Goal: Entertainment & Leisure: Consume media (video, audio)

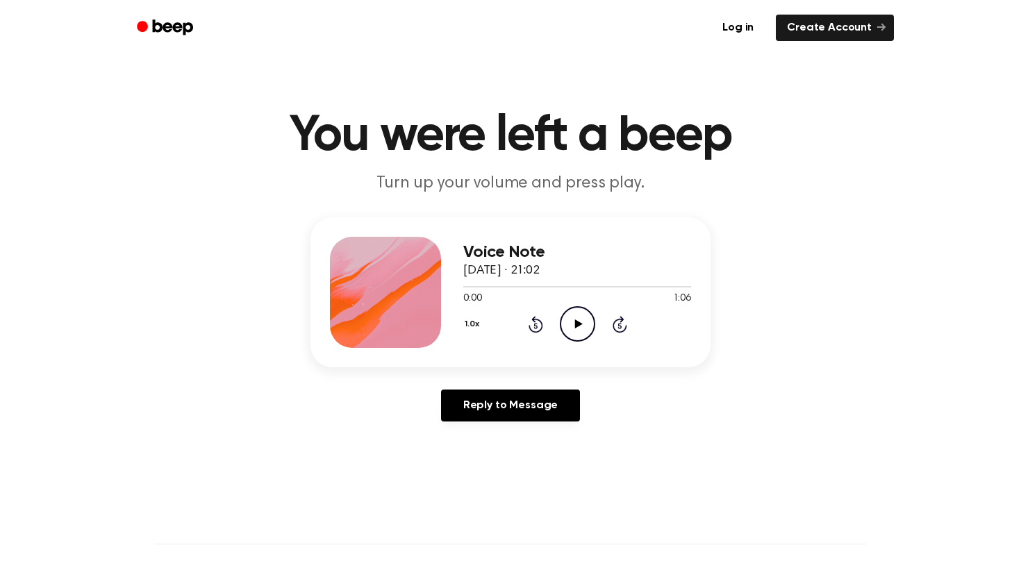
click at [577, 315] on icon "Play Audio" at bounding box center [577, 323] width 35 height 35
click at [582, 321] on icon "Pause Audio" at bounding box center [577, 323] width 35 height 35
click at [589, 319] on icon "Play Audio" at bounding box center [577, 323] width 35 height 35
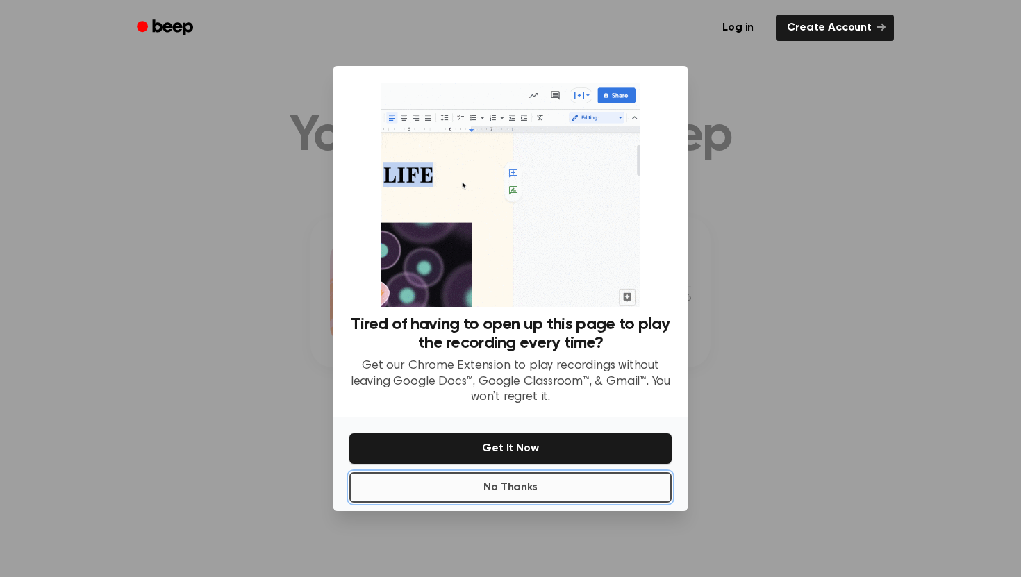
click at [496, 484] on button "No Thanks" at bounding box center [510, 487] width 322 height 31
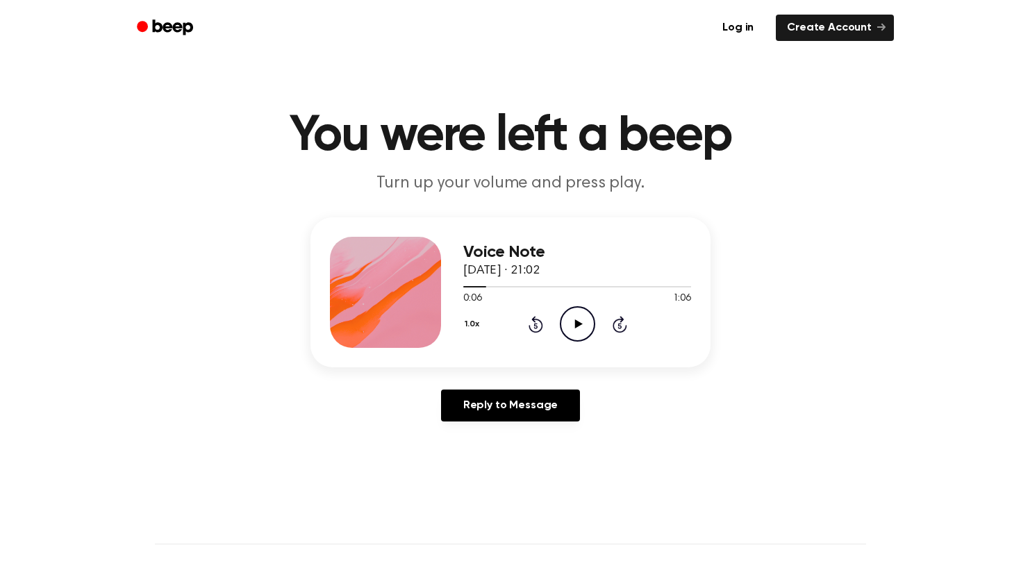
click at [569, 326] on icon "Play Audio" at bounding box center [577, 323] width 35 height 35
click at [572, 309] on icon "Pause Audio" at bounding box center [577, 323] width 35 height 35
click at [577, 323] on icon at bounding box center [578, 323] width 8 height 9
click at [577, 323] on icon "Pause Audio" at bounding box center [577, 323] width 35 height 35
click at [576, 317] on icon "Play Audio" at bounding box center [577, 323] width 35 height 35
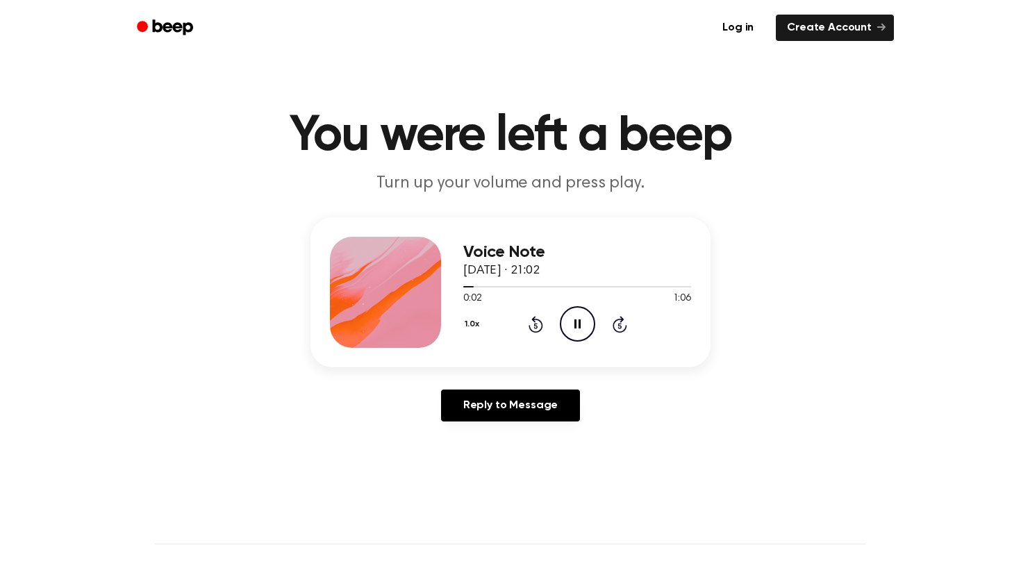
click at [580, 320] on icon at bounding box center [577, 323] width 6 height 9
click at [576, 317] on icon "Play Audio" at bounding box center [577, 323] width 35 height 35
drag, startPoint x: 687, startPoint y: 285, endPoint x: 467, endPoint y: 285, distance: 219.4
click at [467, 285] on div at bounding box center [577, 286] width 228 height 11
click at [567, 326] on icon "Play Audio" at bounding box center [577, 323] width 35 height 35
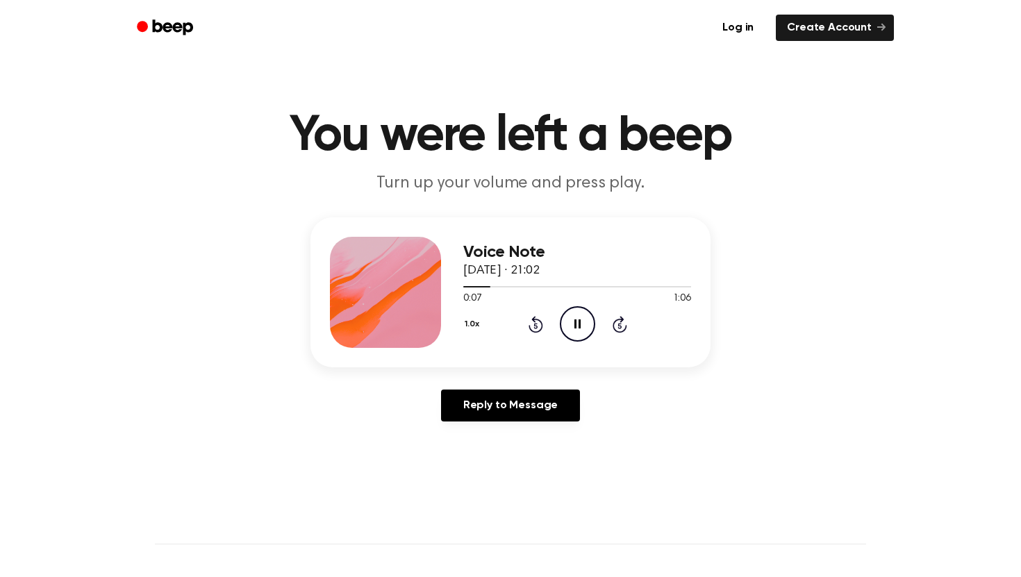
click at [580, 307] on circle at bounding box center [577, 324] width 34 height 34
drag, startPoint x: 487, startPoint y: 288, endPoint x: 469, endPoint y: 287, distance: 18.1
click at [469, 287] on div at bounding box center [577, 286] width 228 height 11
click at [581, 315] on icon "Play Audio" at bounding box center [577, 323] width 35 height 35
click at [581, 315] on icon "Pause Audio" at bounding box center [577, 323] width 35 height 35
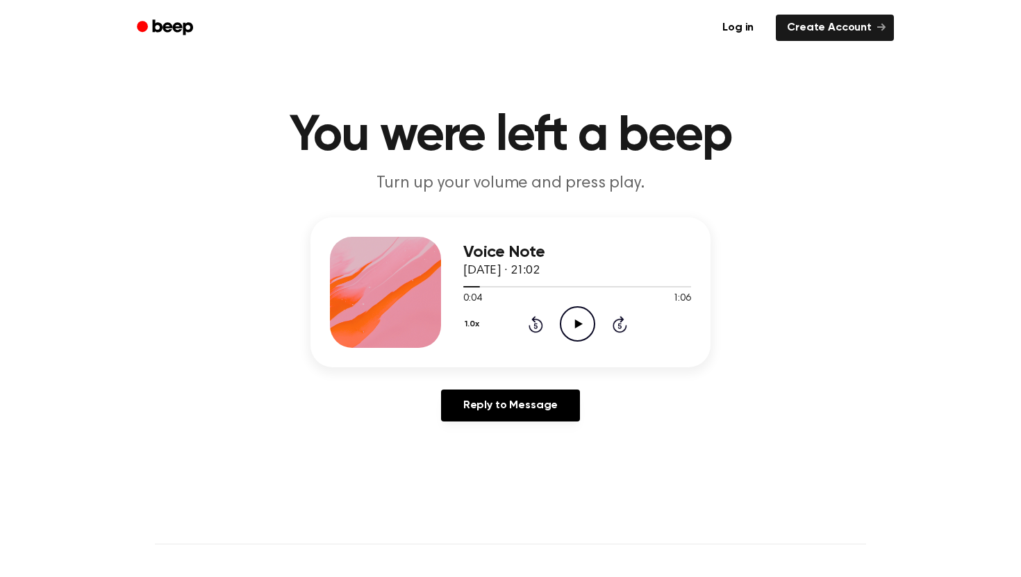
click at [581, 315] on icon "Play Audio" at bounding box center [577, 323] width 35 height 35
click at [570, 321] on icon "Pause Audio" at bounding box center [577, 323] width 35 height 35
click at [578, 319] on icon "Play Audio" at bounding box center [577, 323] width 35 height 35
click at [578, 319] on icon "Pause Audio" at bounding box center [577, 323] width 35 height 35
click at [578, 315] on icon "Play Audio" at bounding box center [577, 323] width 35 height 35
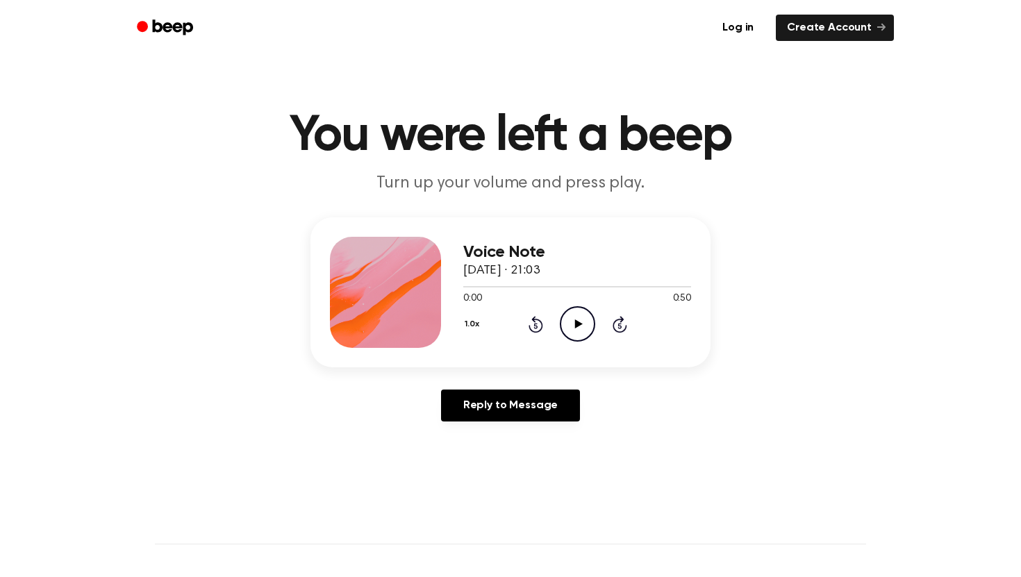
click at [572, 323] on icon "Play Audio" at bounding box center [577, 323] width 35 height 35
click at [562, 336] on icon "Play Audio" at bounding box center [577, 323] width 35 height 35
click at [571, 321] on icon "Play Audio" at bounding box center [577, 323] width 35 height 35
click at [546, 287] on div at bounding box center [577, 286] width 228 height 11
click at [580, 321] on icon "Play Audio" at bounding box center [577, 323] width 35 height 35
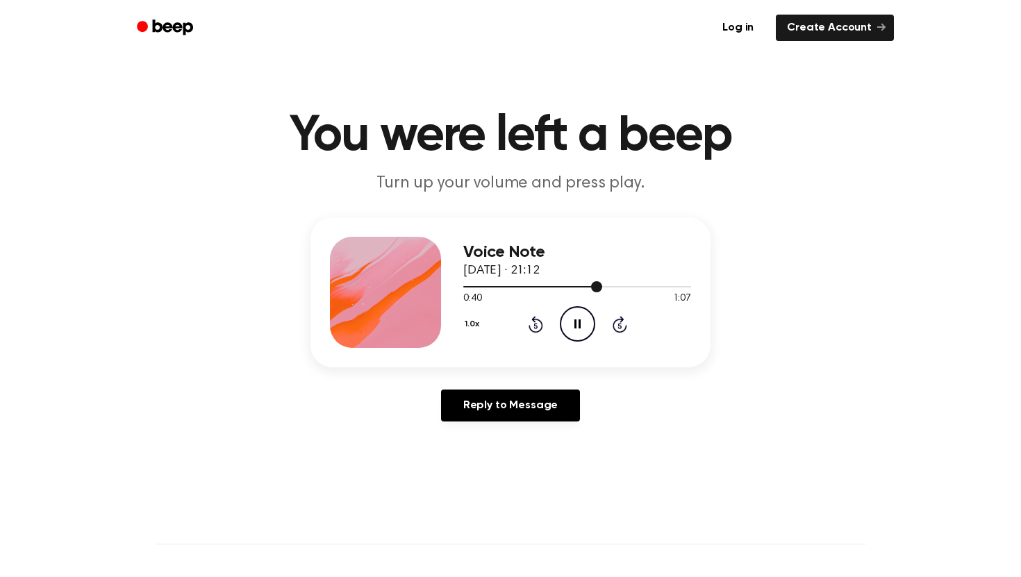
click at [546, 287] on div at bounding box center [577, 286] width 228 height 11
click at [499, 290] on div at bounding box center [577, 286] width 228 height 11
click at [577, 327] on icon "Play Audio" at bounding box center [577, 323] width 35 height 35
click at [571, 328] on icon "Play Audio" at bounding box center [577, 323] width 35 height 35
click at [585, 282] on div at bounding box center [577, 286] width 228 height 11
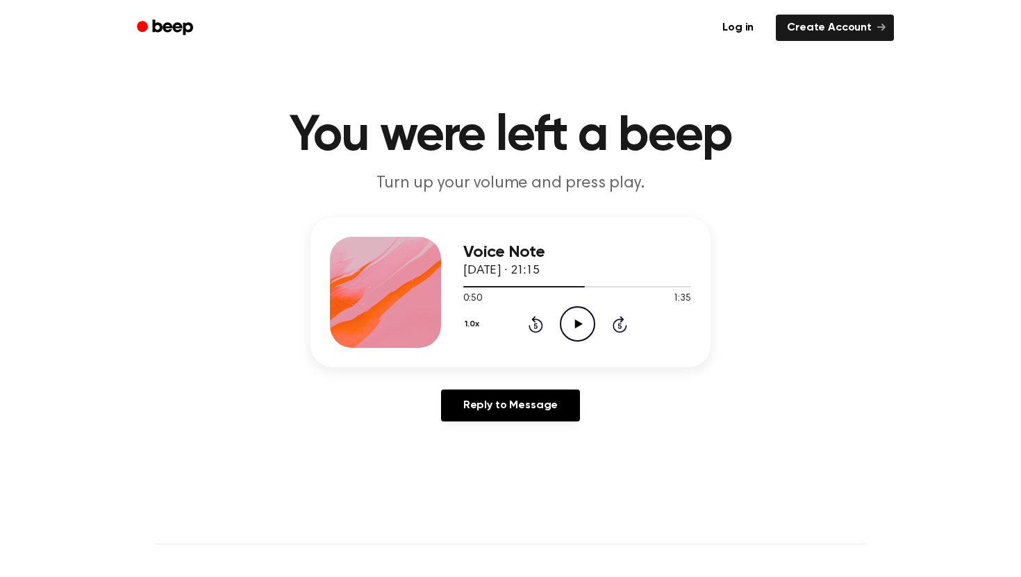
click at [576, 328] on icon "Play Audio" at bounding box center [577, 323] width 35 height 35
click at [540, 289] on div at bounding box center [577, 286] width 228 height 11
click at [573, 313] on icon "Pause Audio" at bounding box center [577, 323] width 35 height 35
click at [555, 285] on div at bounding box center [577, 286] width 228 height 11
click at [571, 322] on icon "Play Audio" at bounding box center [577, 323] width 35 height 35
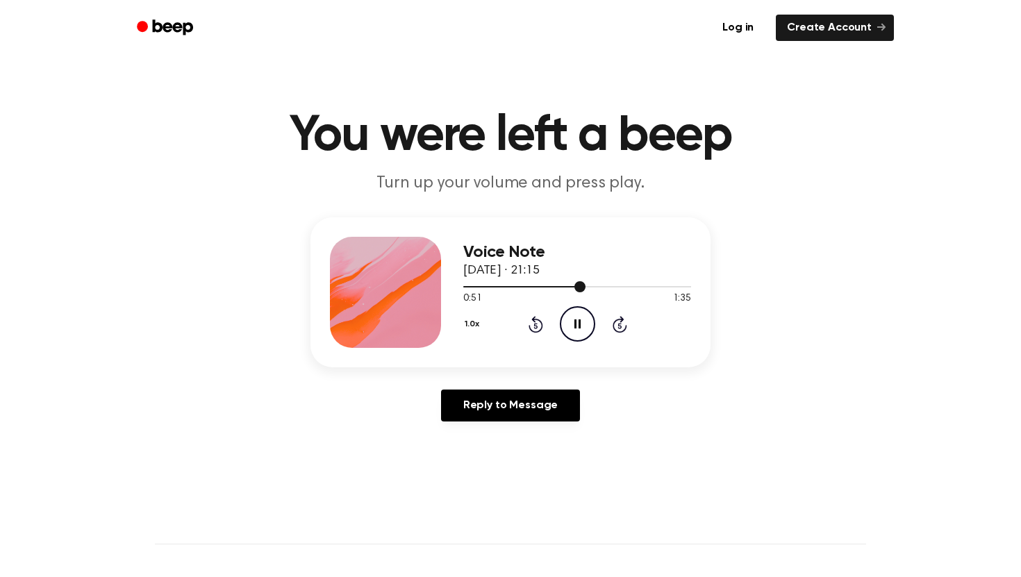
click at [567, 286] on div at bounding box center [524, 286] width 122 height 1
click at [576, 307] on circle at bounding box center [577, 324] width 34 height 34
click at [573, 327] on icon "Play Audio" at bounding box center [577, 323] width 35 height 35
click at [575, 321] on icon at bounding box center [577, 323] width 6 height 9
click at [572, 312] on icon "Play Audio" at bounding box center [577, 323] width 35 height 35
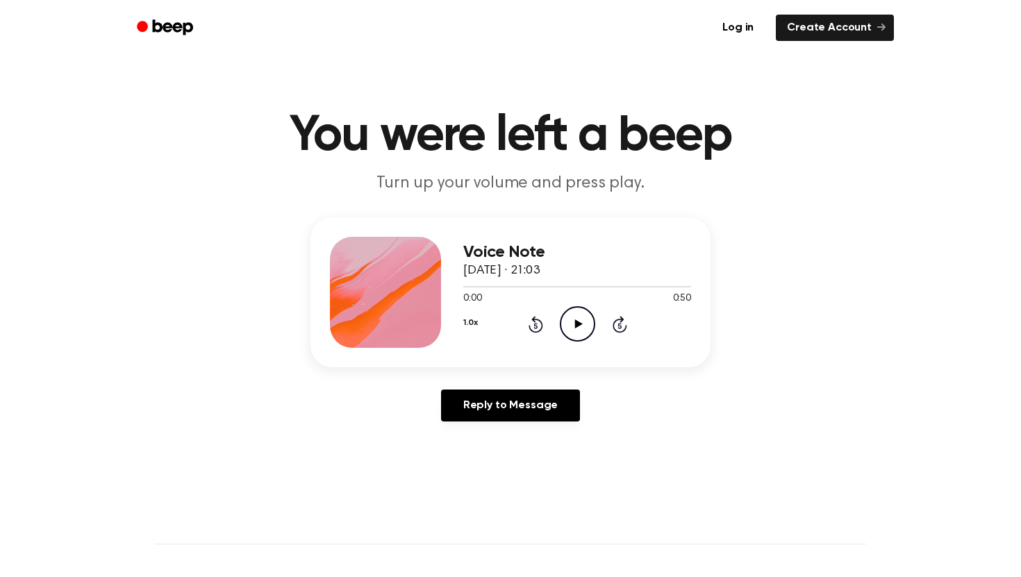
click at [573, 320] on icon "Play Audio" at bounding box center [577, 323] width 35 height 35
click at [576, 315] on icon "Play Audio" at bounding box center [577, 323] width 35 height 35
click at [567, 326] on icon "Play Audio" at bounding box center [577, 323] width 35 height 35
click at [568, 329] on icon "Play Audio" at bounding box center [577, 323] width 35 height 35
click at [605, 290] on div at bounding box center [577, 286] width 228 height 11
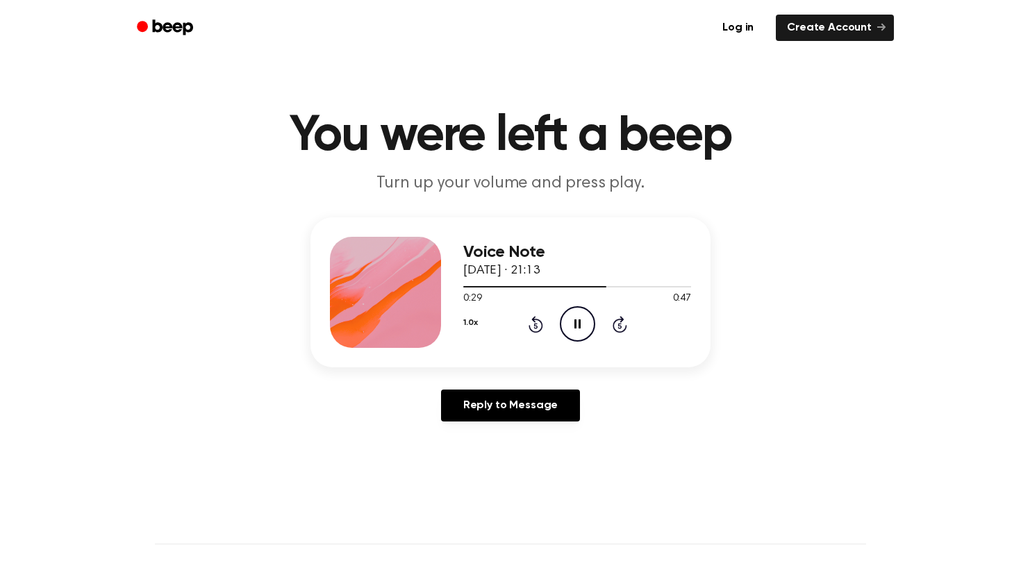
click at [569, 337] on icon "Pause Audio" at bounding box center [577, 323] width 35 height 35
click at [569, 333] on icon "Play Audio" at bounding box center [577, 323] width 35 height 35
click at [582, 283] on div at bounding box center [577, 286] width 228 height 11
